Goal: Information Seeking & Learning: Learn about a topic

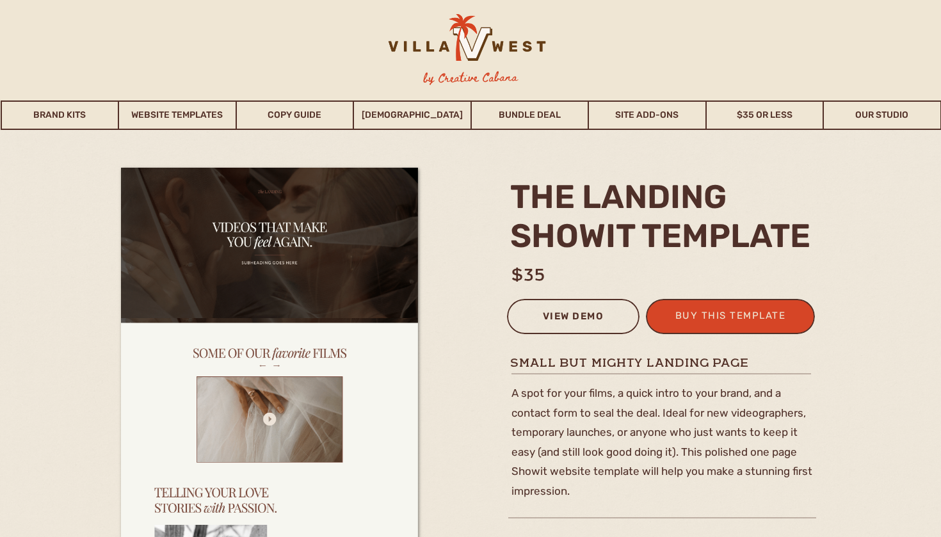
click at [580, 326] on div "view demo" at bounding box center [573, 318] width 116 height 21
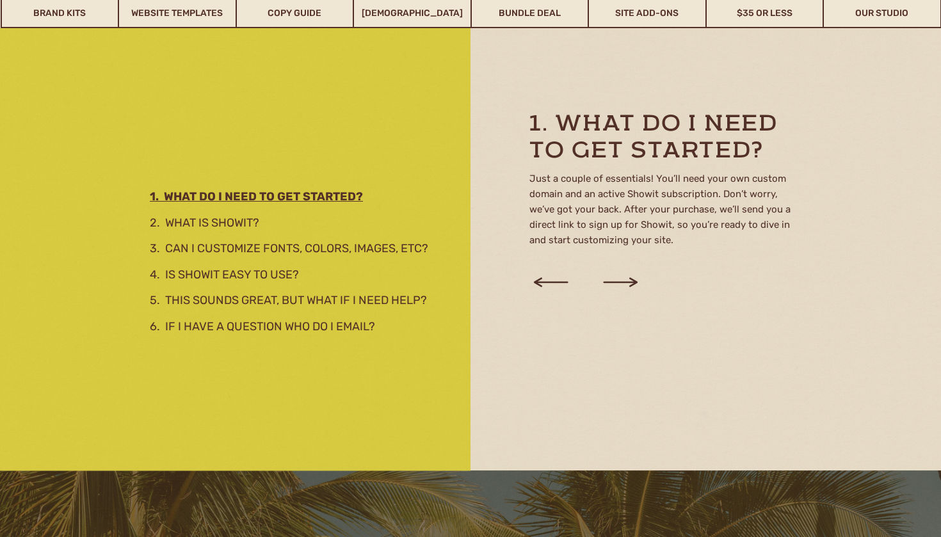
scroll to position [1335, 0]
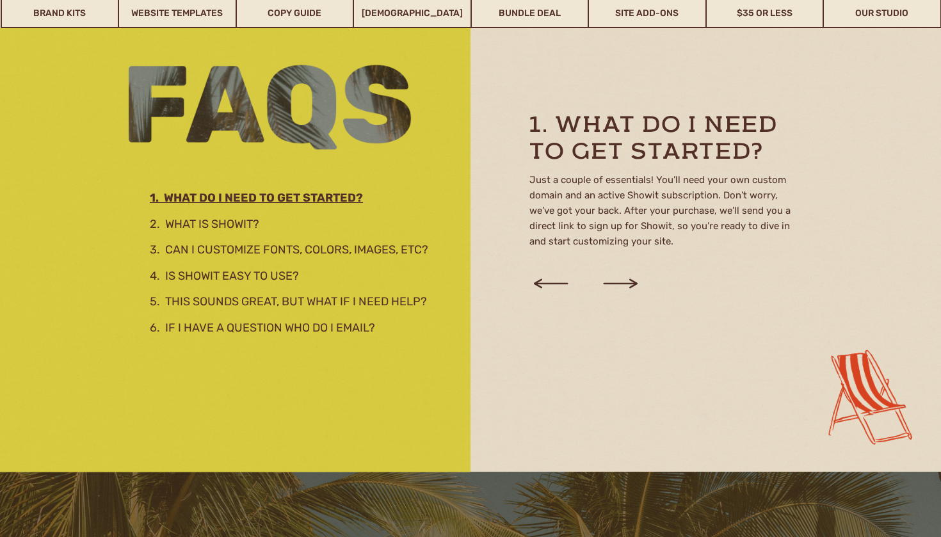
click at [213, 232] on div at bounding box center [470, 204] width 941 height 538
click at [221, 225] on h3 "2. What is showit?" at bounding box center [288, 222] width 277 height 14
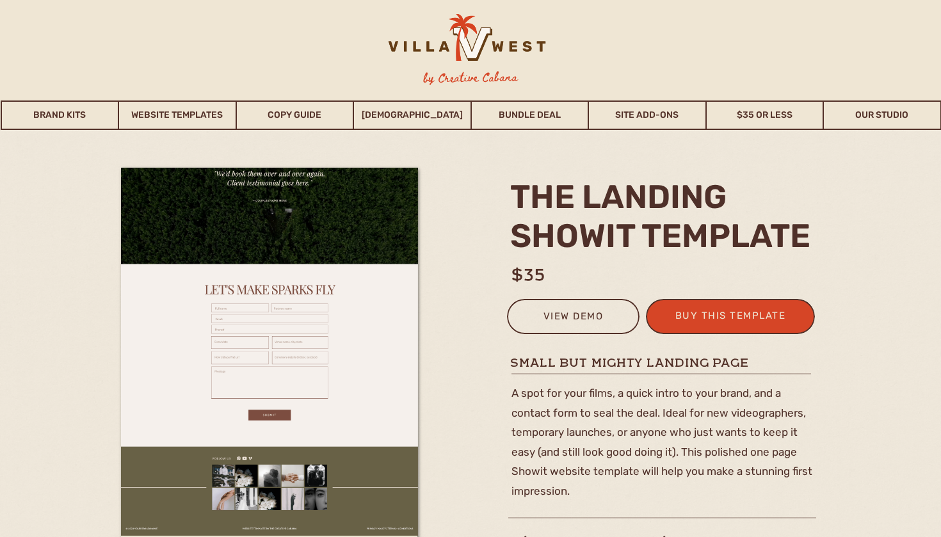
scroll to position [3, 0]
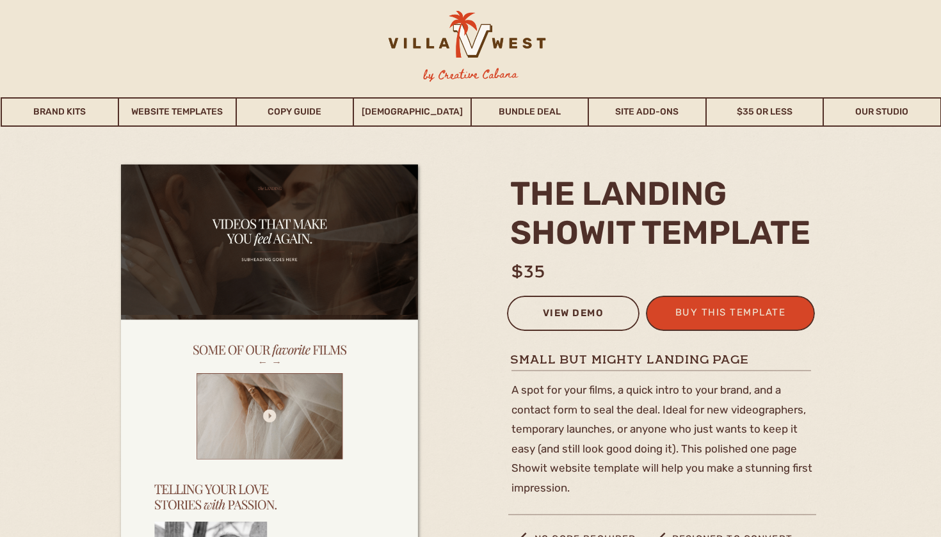
click at [578, 321] on div "view demo" at bounding box center [573, 315] width 116 height 21
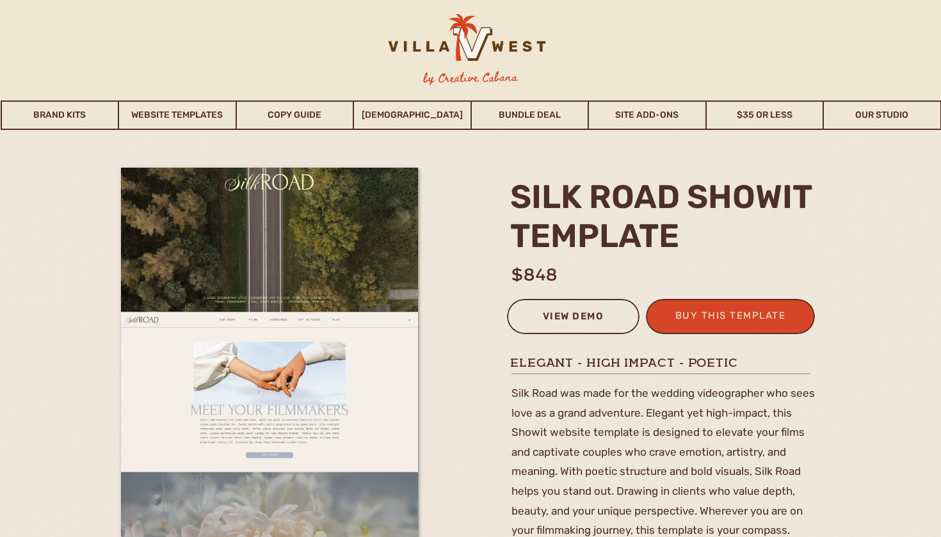
click at [559, 323] on div "view demo" at bounding box center [573, 318] width 116 height 21
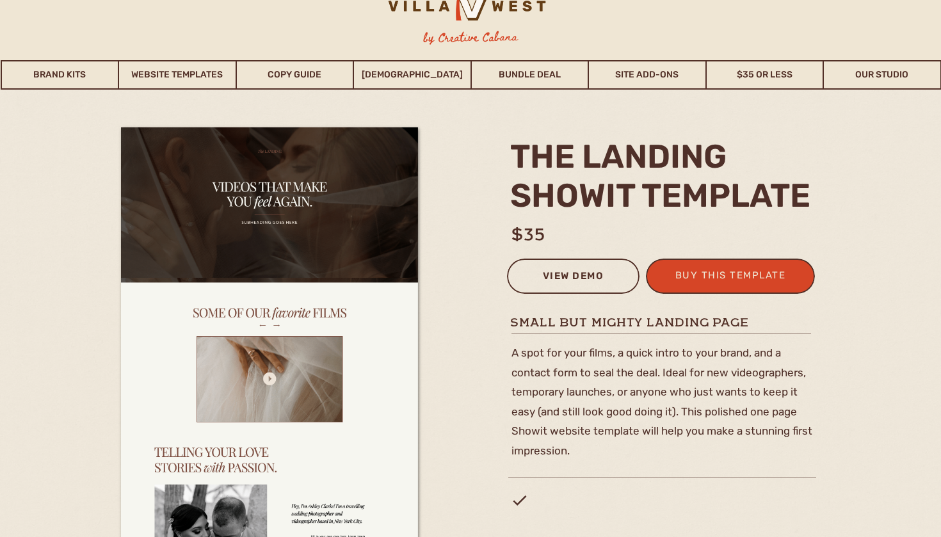
scroll to position [42, 0]
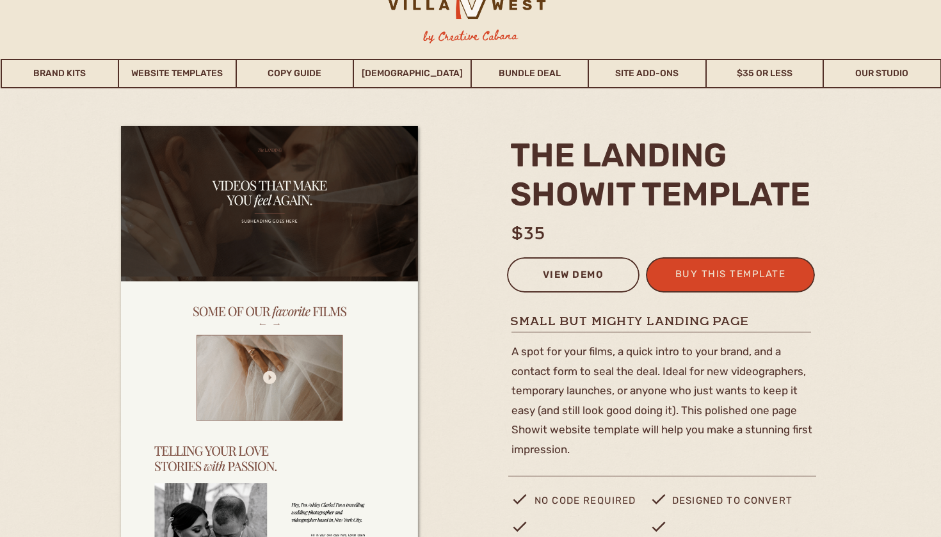
click at [557, 281] on div "view demo" at bounding box center [573, 276] width 116 height 21
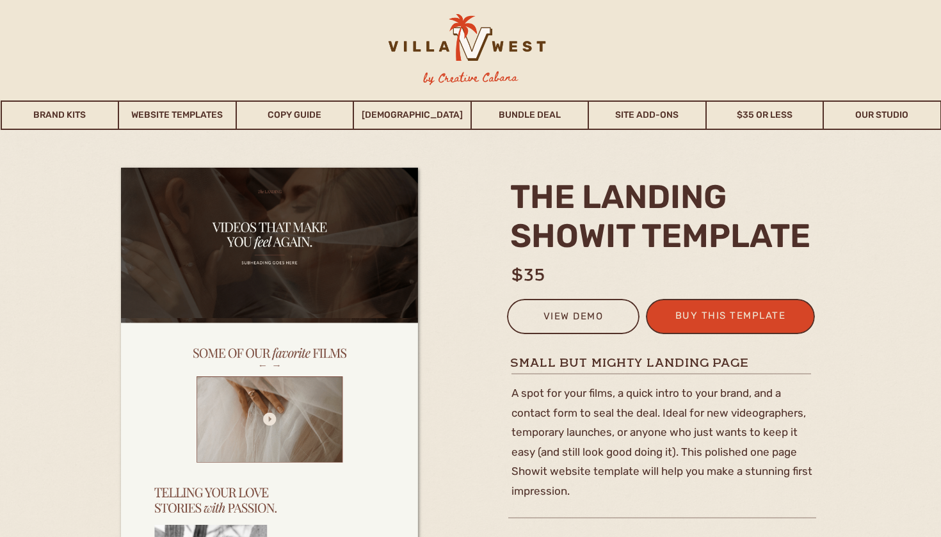
click at [565, 306] on div at bounding box center [573, 316] width 132 height 35
click at [566, 323] on div "view demo" at bounding box center [573, 318] width 116 height 21
click at [413, 113] on link "[DEMOGRAPHIC_DATA]" at bounding box center [412, 114] width 116 height 29
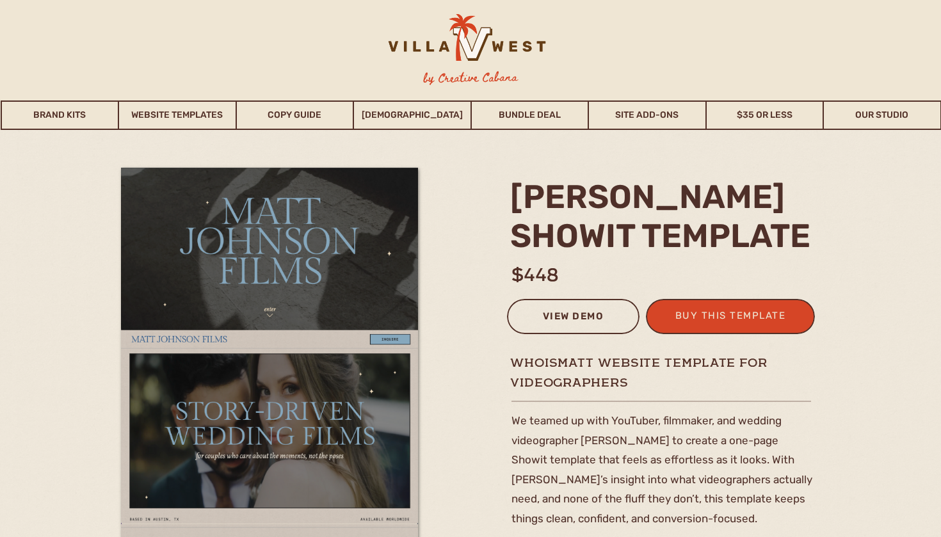
click at [570, 317] on div "view demo" at bounding box center [573, 318] width 116 height 21
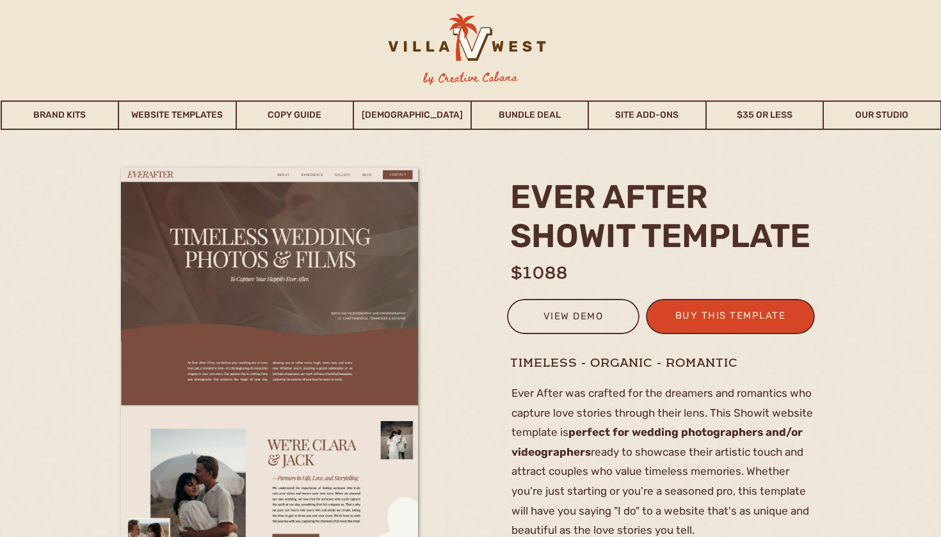
click at [578, 316] on div "view demo" at bounding box center [573, 318] width 116 height 21
